Goal: Task Accomplishment & Management: Complete application form

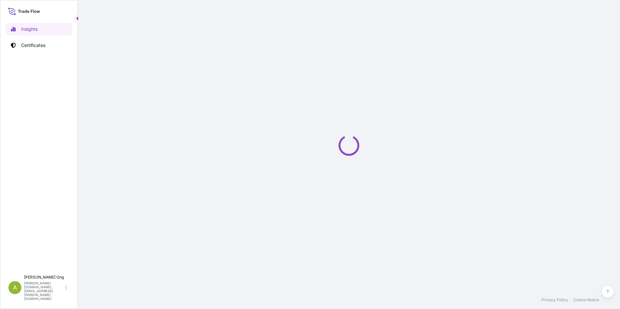
select select "2025"
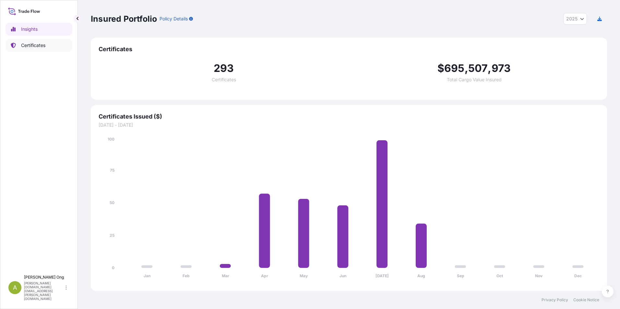
click at [38, 45] on p "Certificates" at bounding box center [33, 45] width 24 height 6
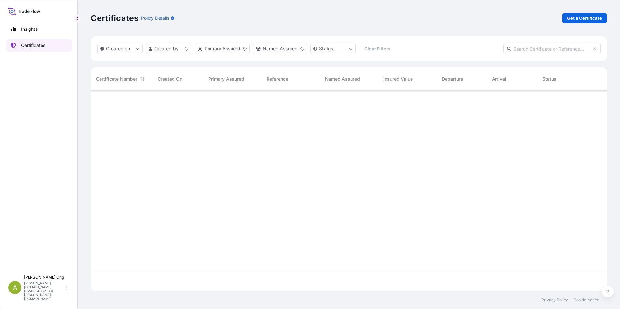
scroll to position [199, 511]
click at [185, 49] on html "Insights Certificates A [PERSON_NAME] [PERSON_NAME][DOMAIN_NAME][EMAIL_ADDRESS]…" at bounding box center [310, 154] width 620 height 309
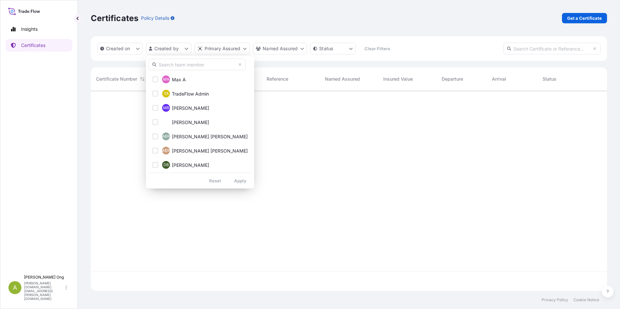
click at [171, 63] on input "text" at bounding box center [197, 65] width 97 height 12
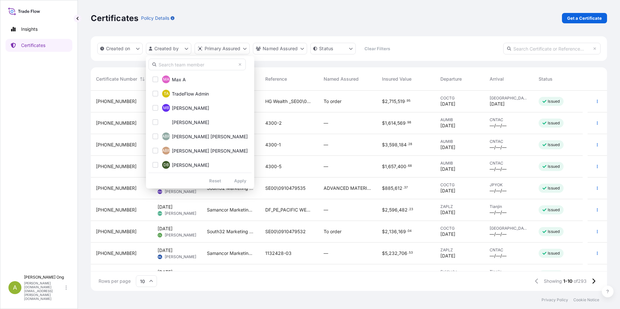
click at [191, 64] on input "text" at bounding box center [197, 65] width 97 height 12
type input "[PERSON_NAME]"
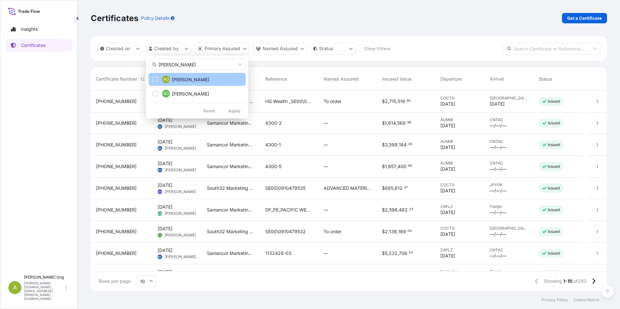
click at [155, 80] on div "Select Option" at bounding box center [155, 80] width 6 height 6
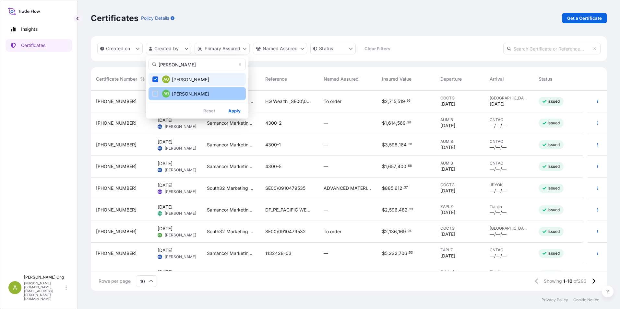
click at [155, 90] on button "AO [PERSON_NAME]" at bounding box center [197, 93] width 97 height 13
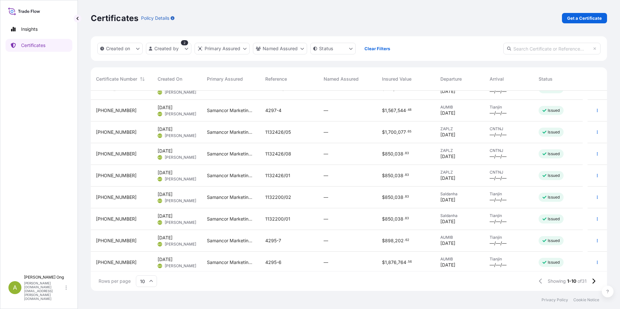
scroll to position [37, 0]
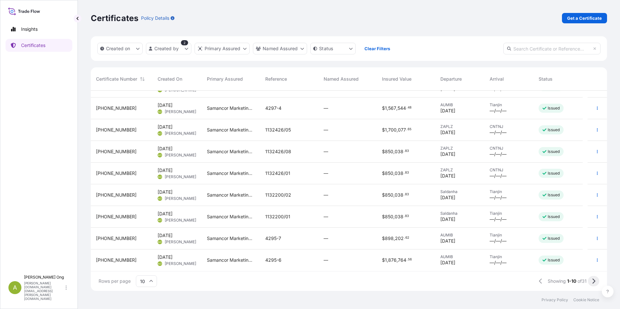
click at [592, 282] on icon at bounding box center [594, 282] width 4 height 6
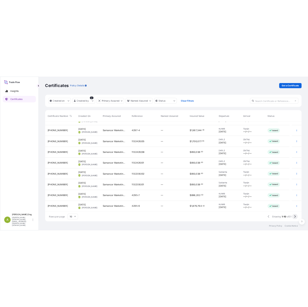
scroll to position [0, 0]
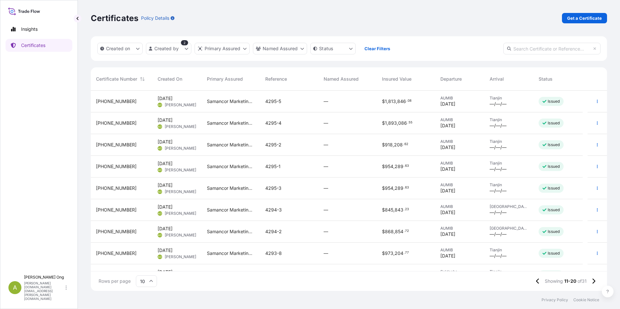
click at [102, 209] on span "[PHONE_NUMBER]" at bounding box center [116, 210] width 41 height 6
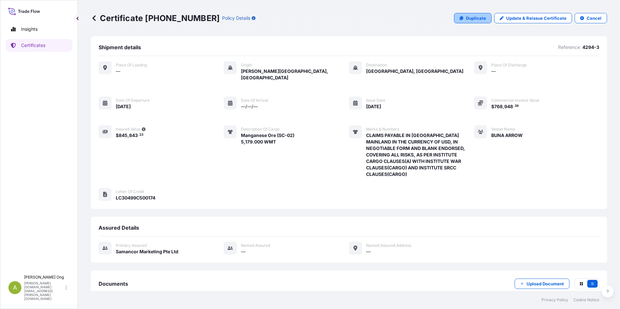
click at [469, 19] on p "Duplicate" at bounding box center [476, 18] width 20 height 6
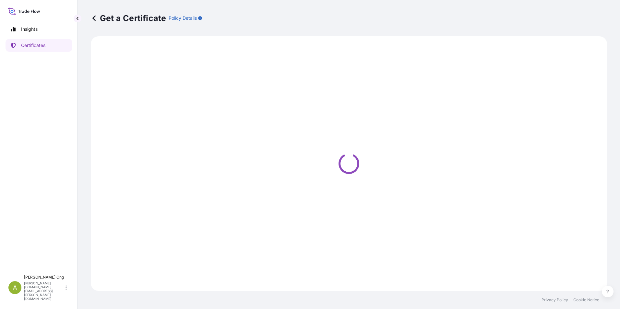
select select "Sea"
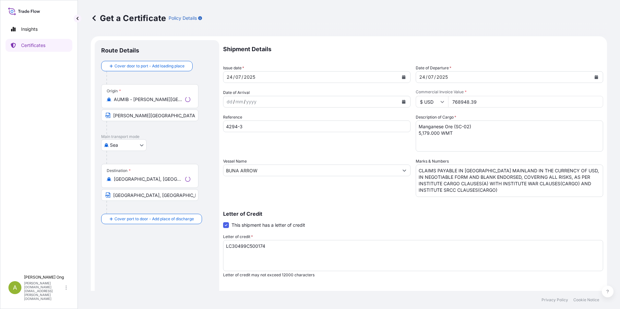
select select "31710"
drag, startPoint x: 506, startPoint y: 190, endPoint x: 345, endPoint y: 162, distance: 163.2
click at [345, 162] on div "Shipment Details Issue date * [DATE] Date of Departure * [DATE] Date of Arrival…" at bounding box center [413, 194] width 380 height 309
paste textarea "OF USD, IN NEGOTIABLE FORM AND BLANK ENDORSED, COVERING ALL RISKS, AS PER INSTI…"
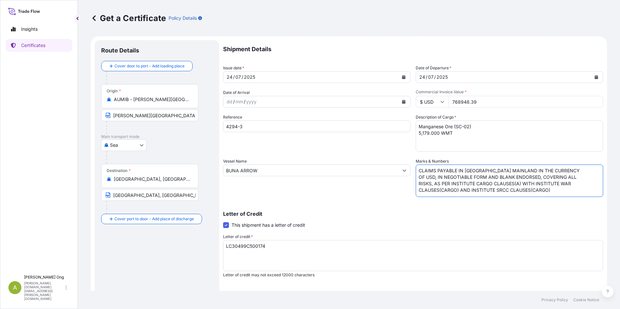
drag, startPoint x: 547, startPoint y: 165, endPoint x: 556, endPoint y: 170, distance: 9.9
click at [548, 166] on textarea "CLAIMS PAYABLE IN [GEOGRAPHIC_DATA] MAINLAND IN THE CURRENCY OF USD, IN NEGOTIA…" at bounding box center [509, 181] width 187 height 32
type textarea "CLAIMS PAYABLE IN [GEOGRAPHIC_DATA] MAINLAND IN THE CURRENCY OF USD, IN NEGOTIA…"
click at [512, 192] on textarea "CLAIMS PAYABLE IN [GEOGRAPHIC_DATA] MAINLAND IN THE CURRENCY OF USD, IN NEGOTIA…" at bounding box center [509, 181] width 187 height 32
click at [404, 77] on button "Calendar" at bounding box center [404, 77] width 10 height 10
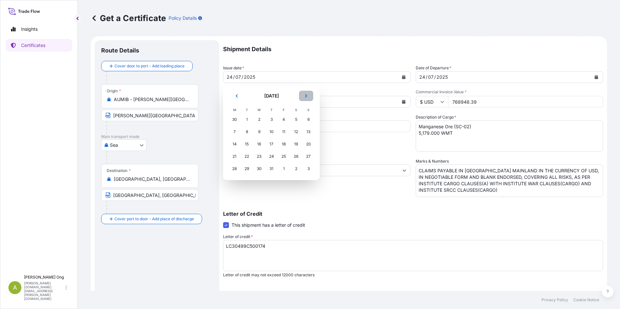
click at [306, 95] on icon "Next" at bounding box center [306, 95] width 2 height 3
click at [293, 158] on div "23" at bounding box center [296, 157] width 12 height 12
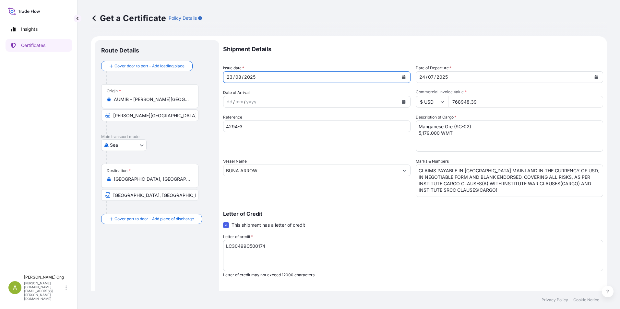
click at [594, 76] on icon "Calendar" at bounding box center [596, 77] width 4 height 4
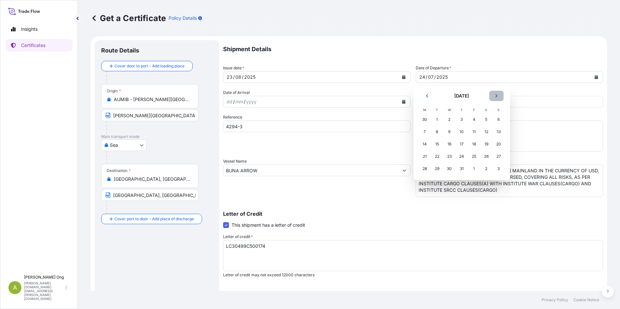
click at [495, 94] on icon "Next" at bounding box center [497, 96] width 4 height 4
click at [485, 157] on div "23" at bounding box center [487, 157] width 12 height 12
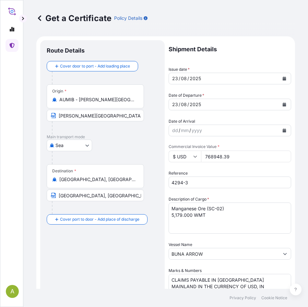
drag, startPoint x: 234, startPoint y: 158, endPoint x: 185, endPoint y: 153, distance: 49.2
click at [149, 153] on form "Route Details Cover door to port - Add loading place Place of loading Road / [G…" at bounding box center [165, 268] width 259 height 465
paste input "698214.78"
type input "698214.78"
drag, startPoint x: 202, startPoint y: 183, endPoint x: 143, endPoint y: 181, distance: 59.1
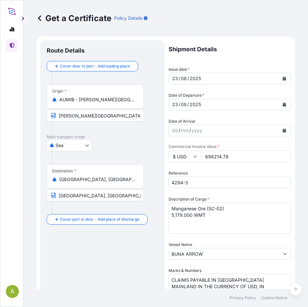
click at [143, 182] on form "Route Details Cover door to port - Add loading place Place of loading Road / [G…" at bounding box center [165, 268] width 259 height 465
paste input "301-4"
type input "4301-4"
drag, startPoint x: 182, startPoint y: 215, endPoint x: 159, endPoint y: 215, distance: 23.0
click at [159, 215] on form "Route Details Cover door to port - Add loading place Place of loading Road / [G…" at bounding box center [165, 268] width 259 height 465
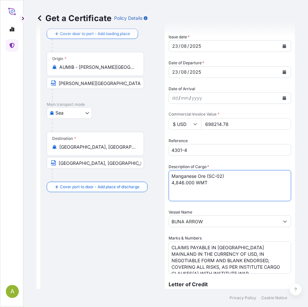
scroll to position [65, 0]
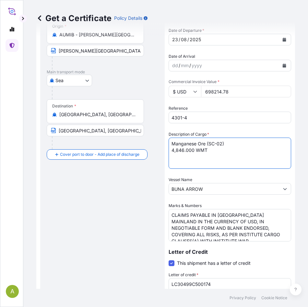
type textarea "Manganese Ore (SC-02) 4,846.000 WMT"
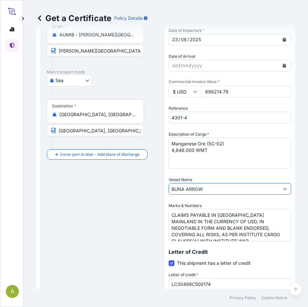
drag, startPoint x: 216, startPoint y: 189, endPoint x: 66, endPoint y: 187, distance: 149.5
click at [66, 187] on form "Route Details Cover door to port - Add loading place Place of loading Road / [G…" at bounding box center [165, 203] width 259 height 465
paste input "ALPHA FLAME"
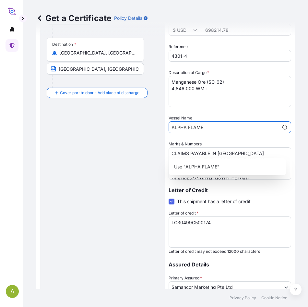
scroll to position [162, 0]
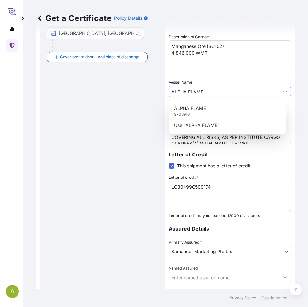
type input "ALPHA FLAME"
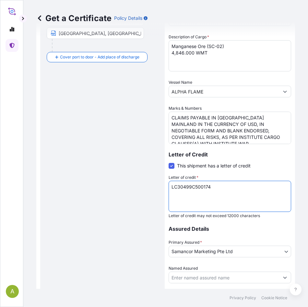
drag, startPoint x: 226, startPoint y: 188, endPoint x: 23, endPoint y: 185, distance: 202.4
click at [21, 185] on div "A Get a Certificate Policy Details Route Details Cover door to port - Add loadi…" at bounding box center [154, 153] width 308 height 307
paste textarea "553-01-1995808P"
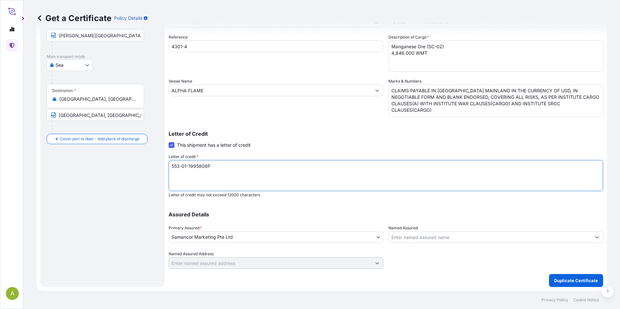
scroll to position [80, 0]
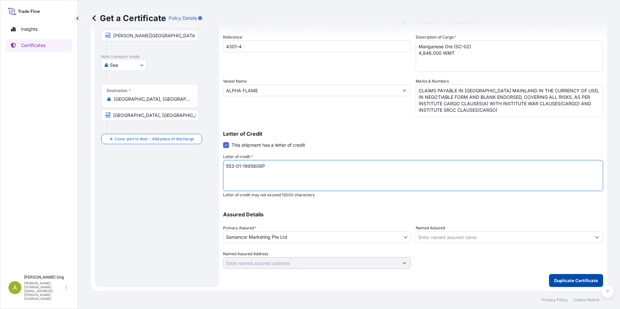
type textarea "553-01-1995808P"
click at [575, 283] on p "Duplicate Certificate" at bounding box center [576, 281] width 44 height 6
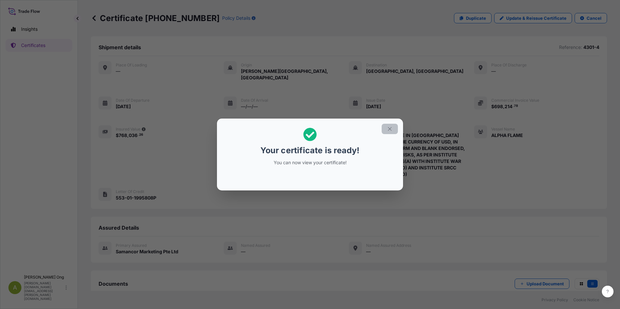
click at [392, 127] on icon "button" at bounding box center [390, 129] width 6 height 6
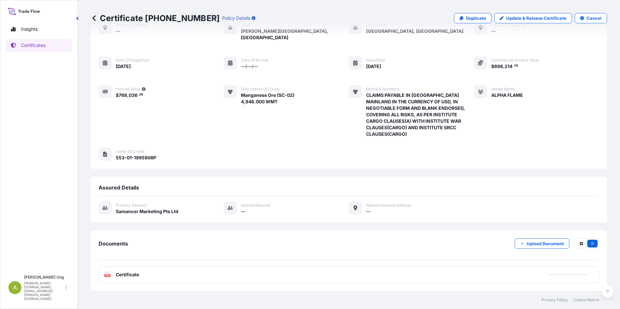
scroll to position [53, 0]
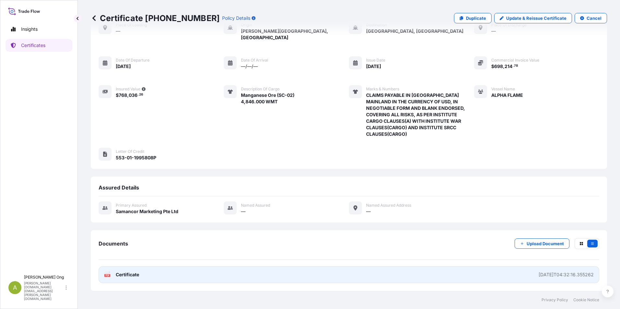
click at [127, 274] on span "Certificate" at bounding box center [127, 275] width 23 height 6
